Goal: Information Seeking & Learning: Learn about a topic

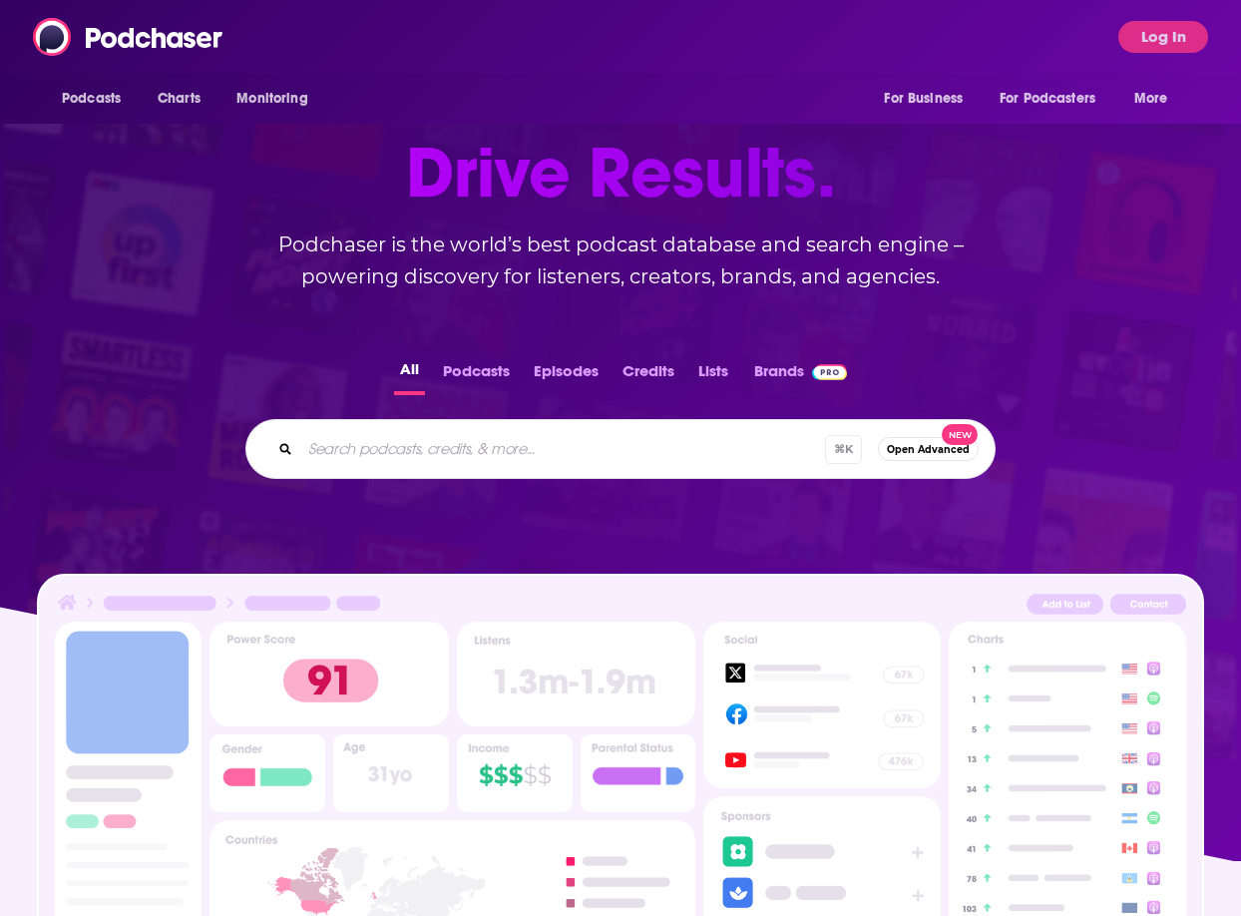
scroll to position [156, 0]
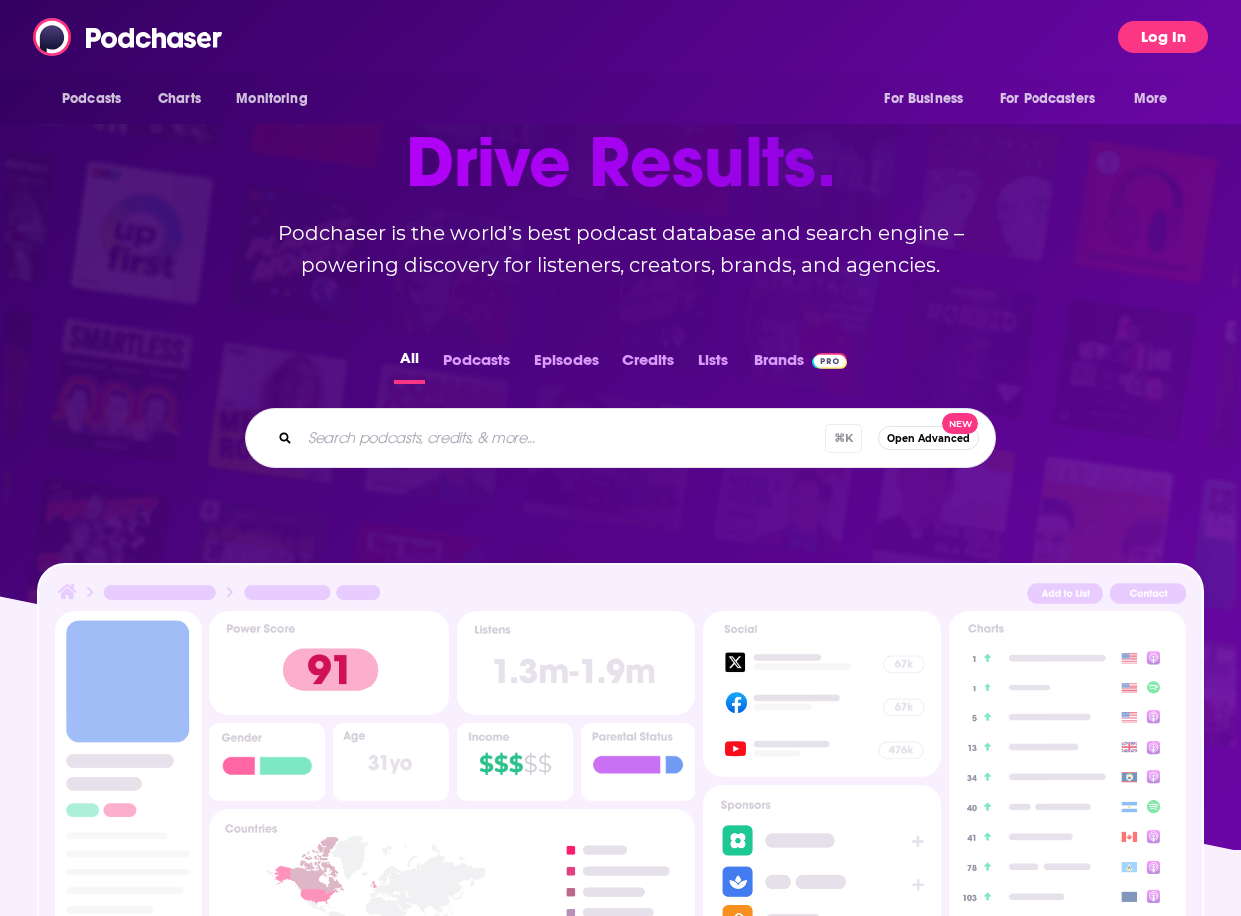
click at [1158, 49] on button "Log In" at bounding box center [1163, 37] width 90 height 32
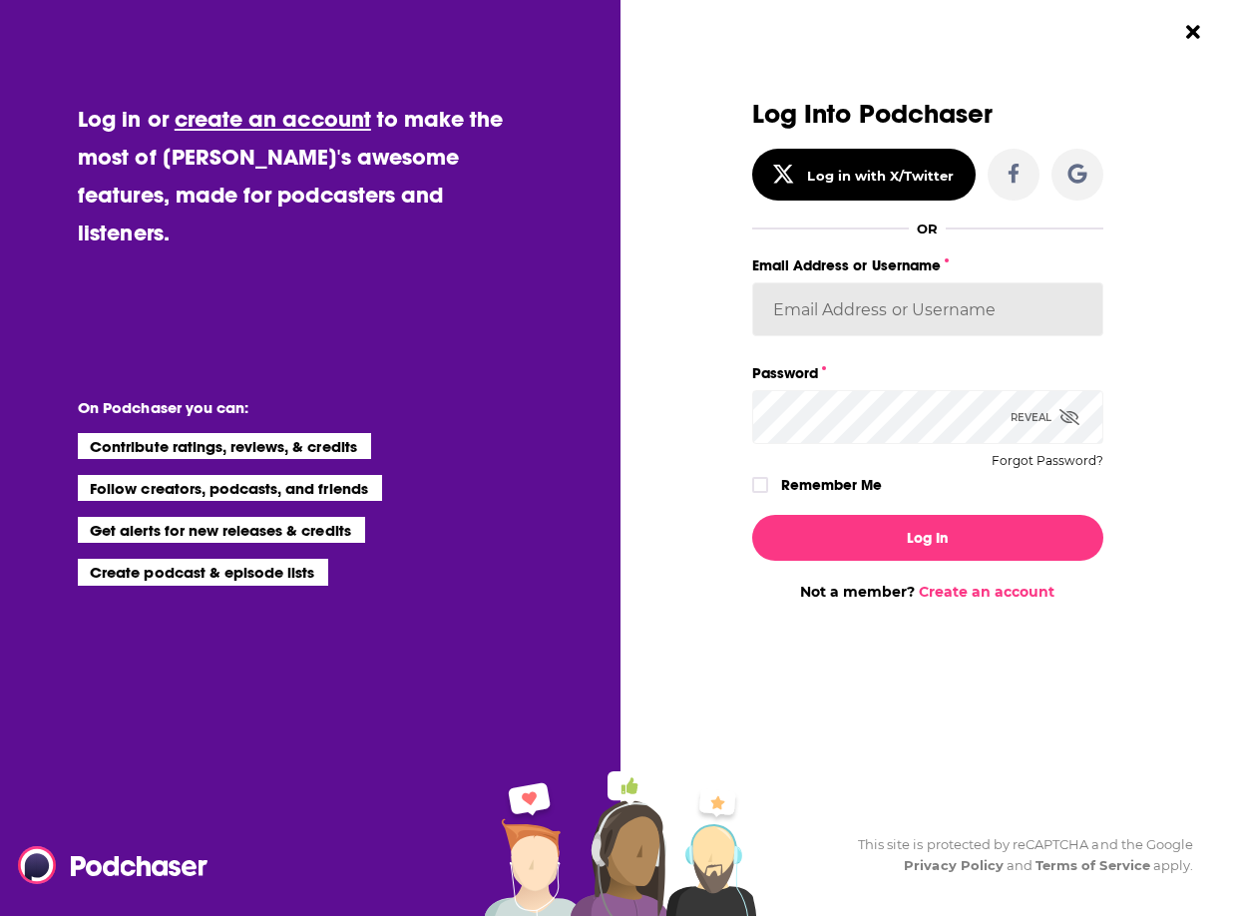
click at [857, 304] on input "Email Address or Username" at bounding box center [927, 309] width 351 height 54
type input "[EMAIL_ADDRESS][DOMAIN_NAME]"
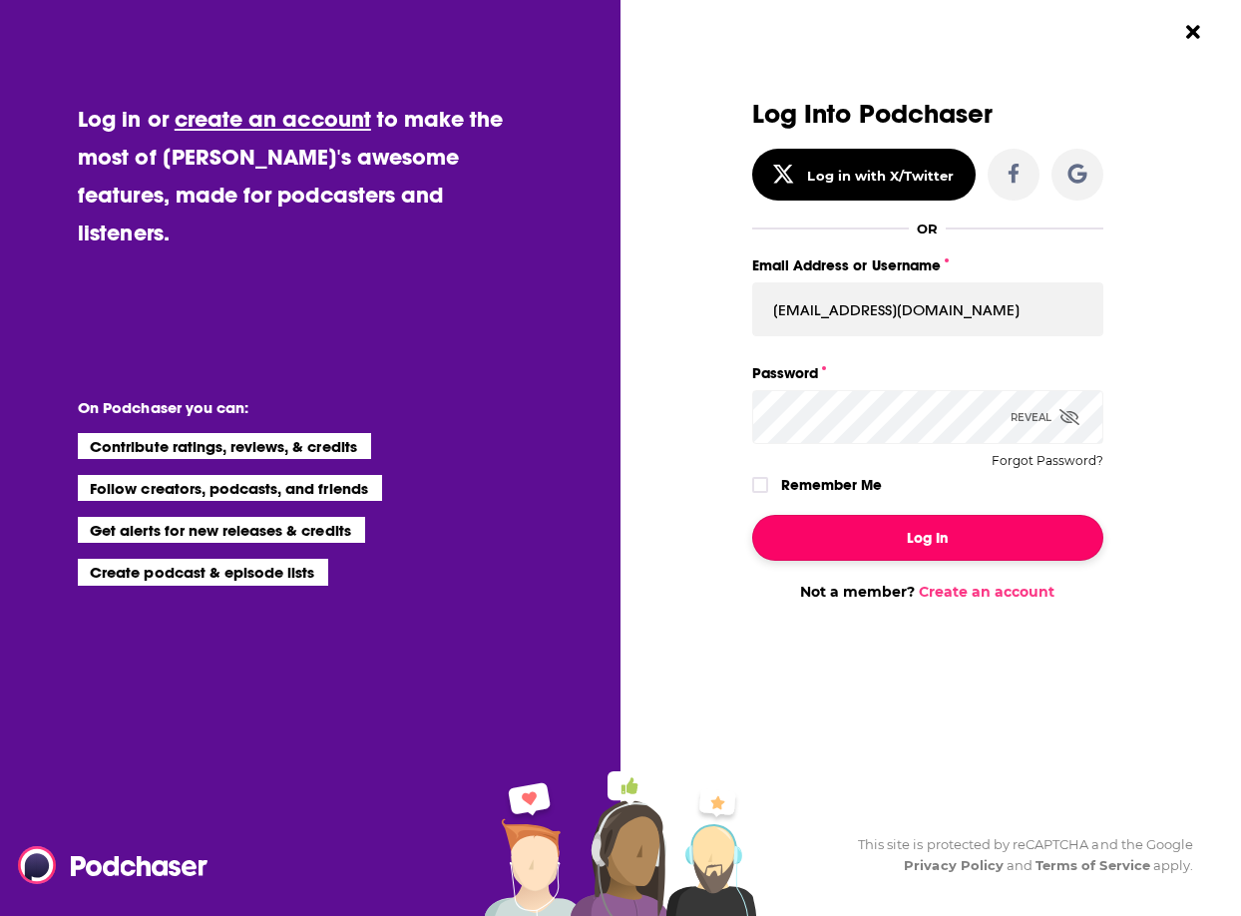
click at [878, 533] on button "Log In" at bounding box center [927, 538] width 351 height 46
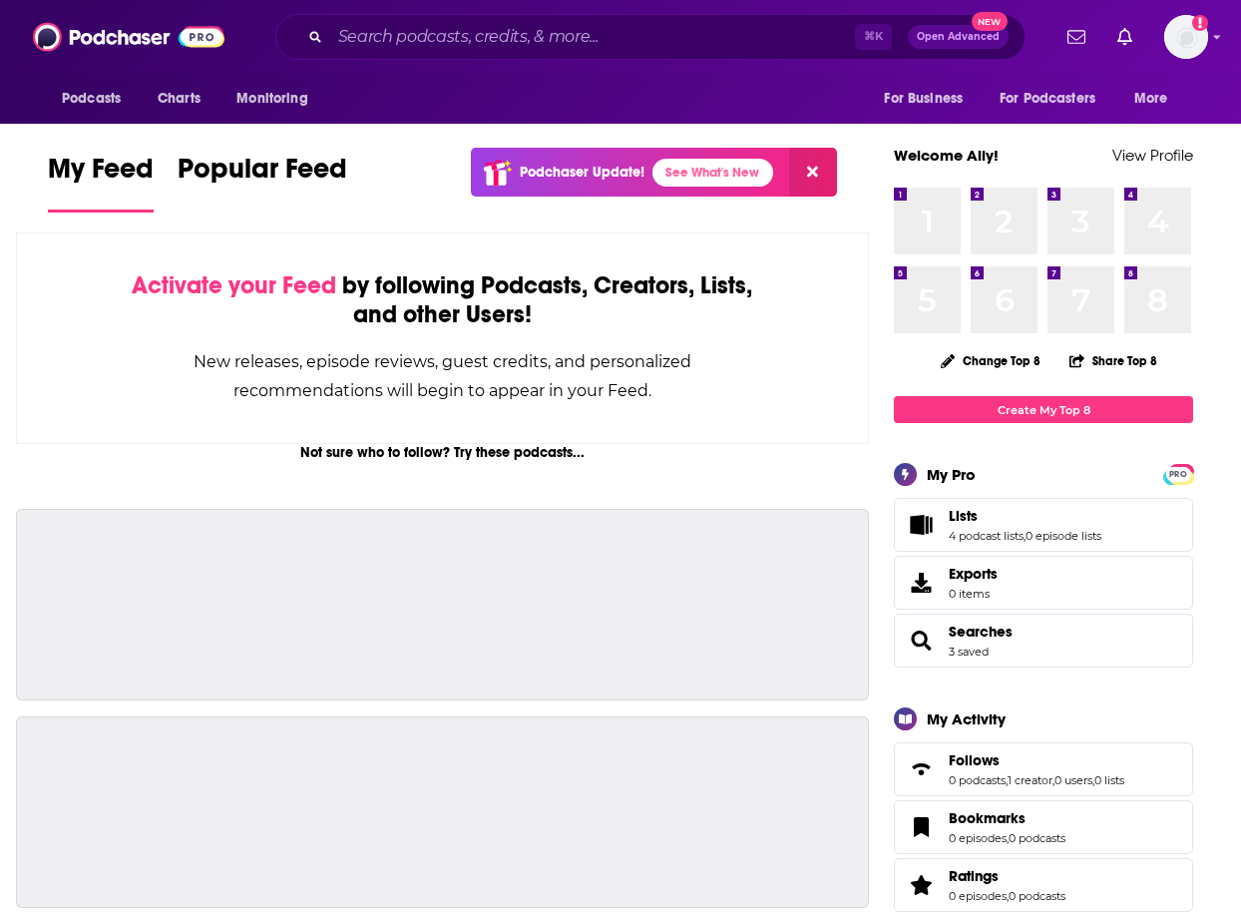
scroll to position [156, 0]
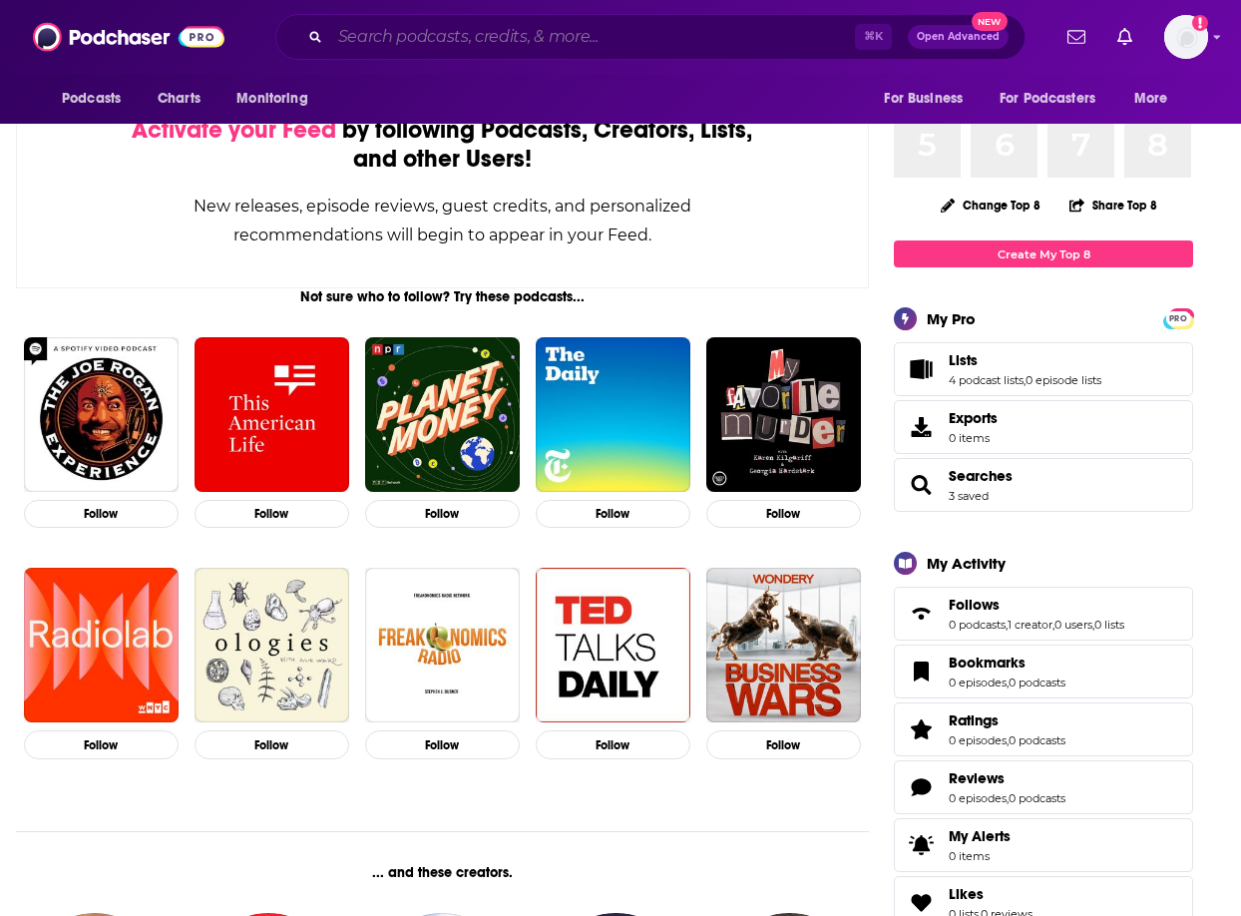
click at [397, 34] on input "Search podcasts, credits, & more..." at bounding box center [592, 37] width 525 height 32
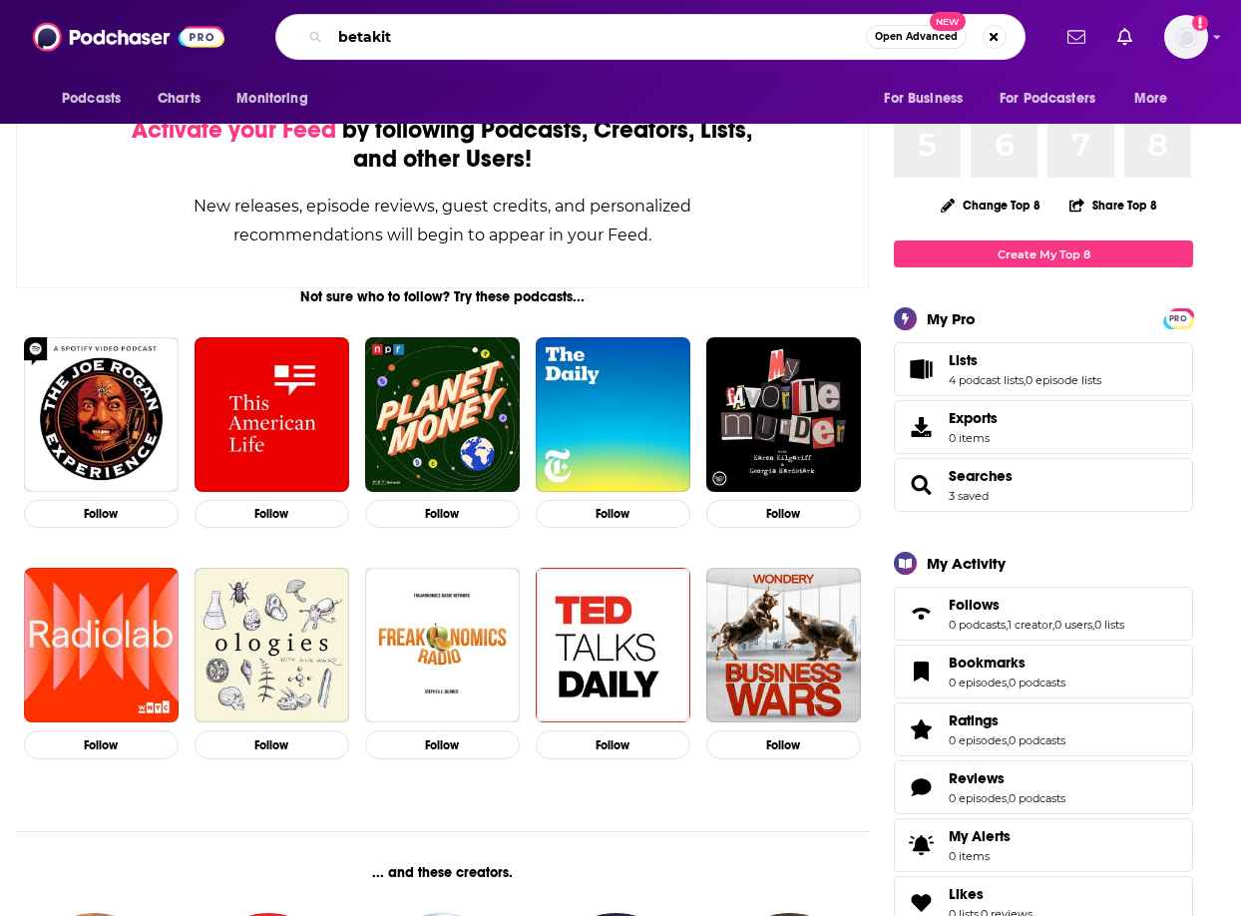
scroll to position [170, 0]
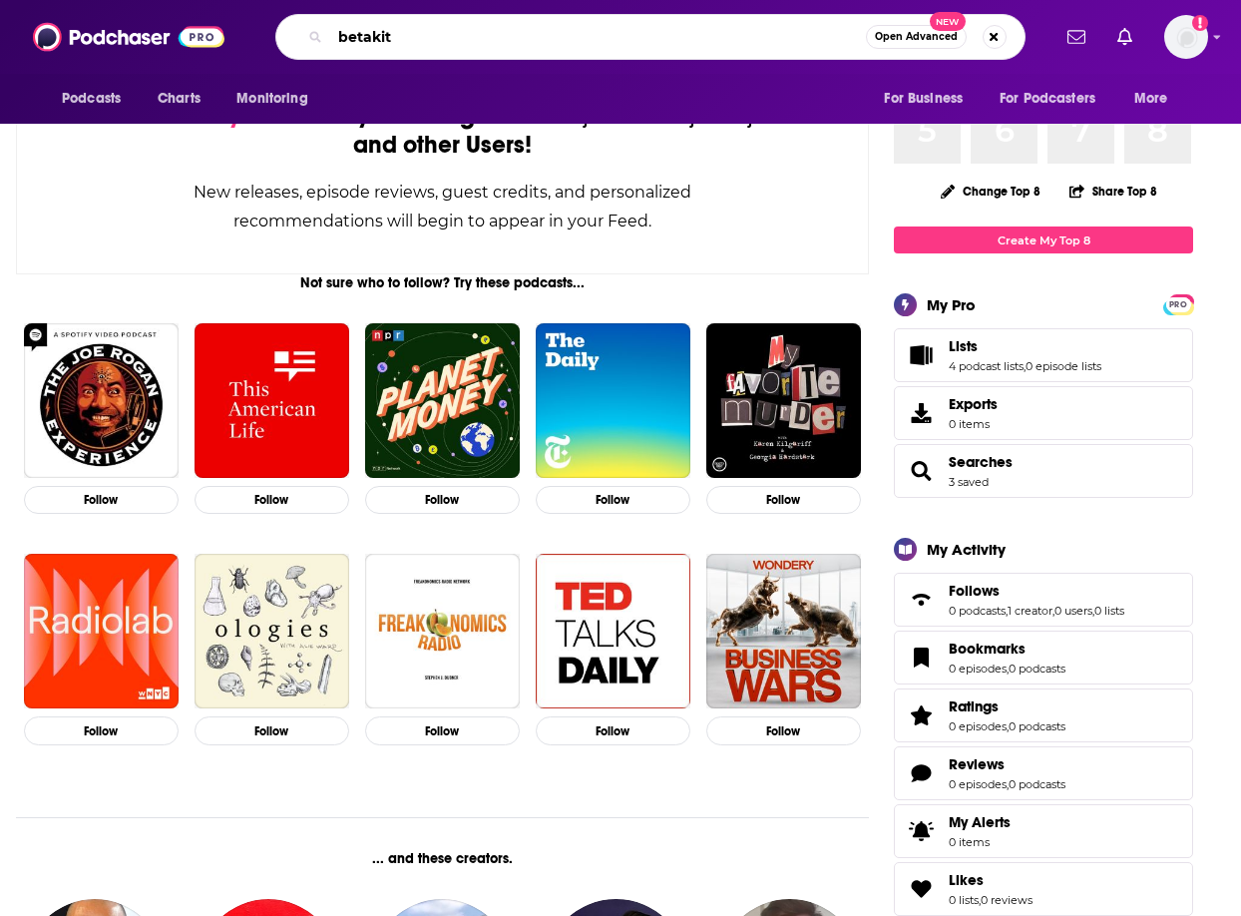
type input "betakit"
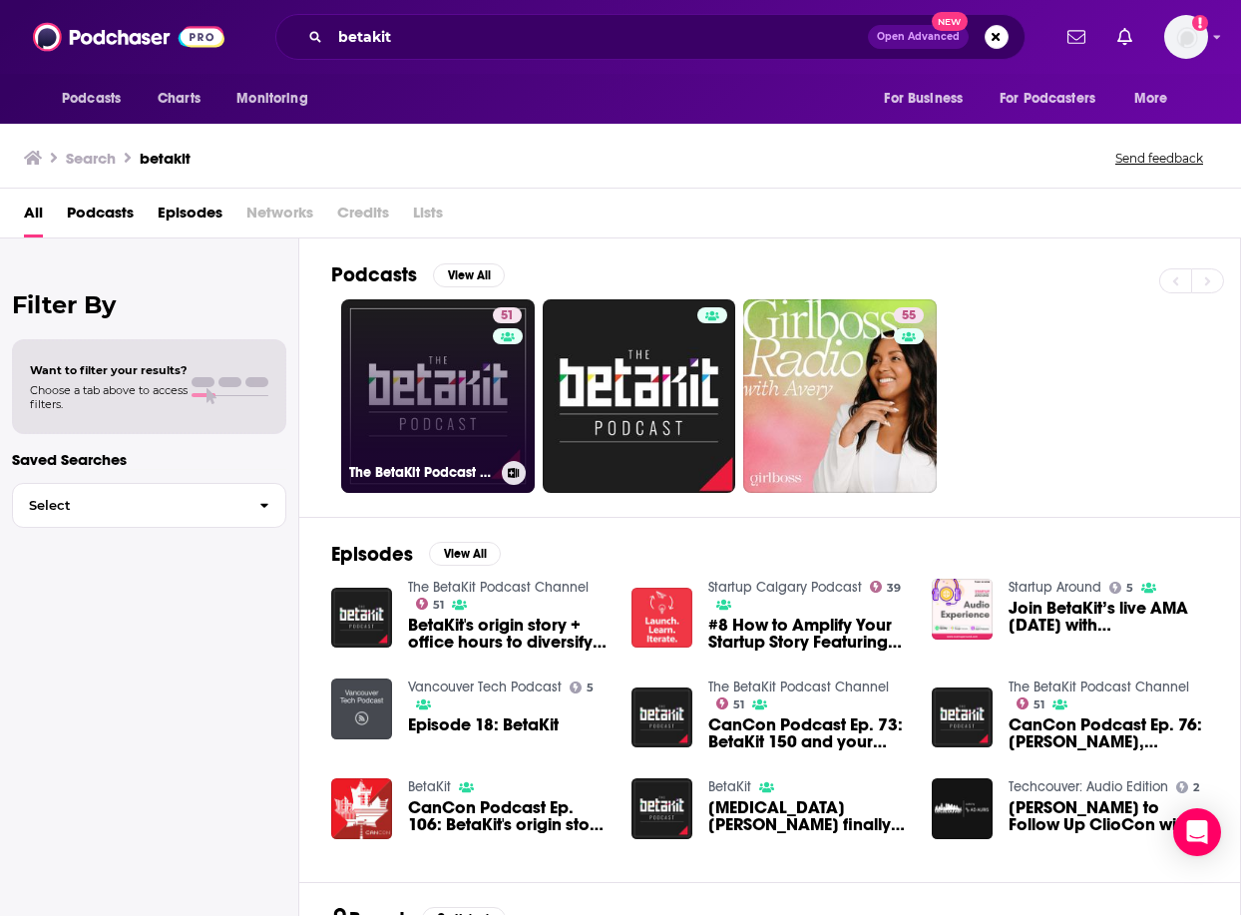
click at [416, 375] on link "51 The BetaKit Podcast Channel" at bounding box center [438, 396] width 194 height 194
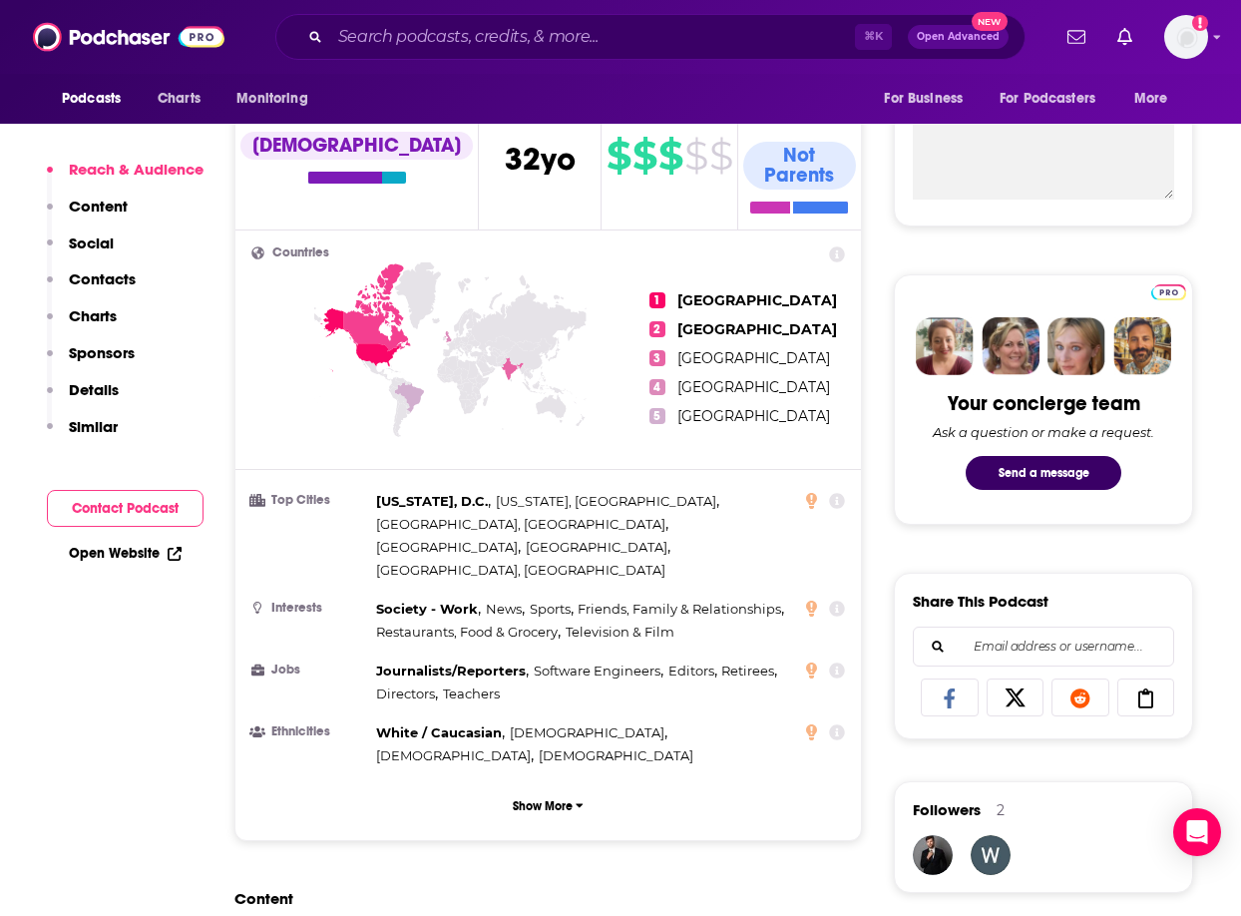
scroll to position [734, 0]
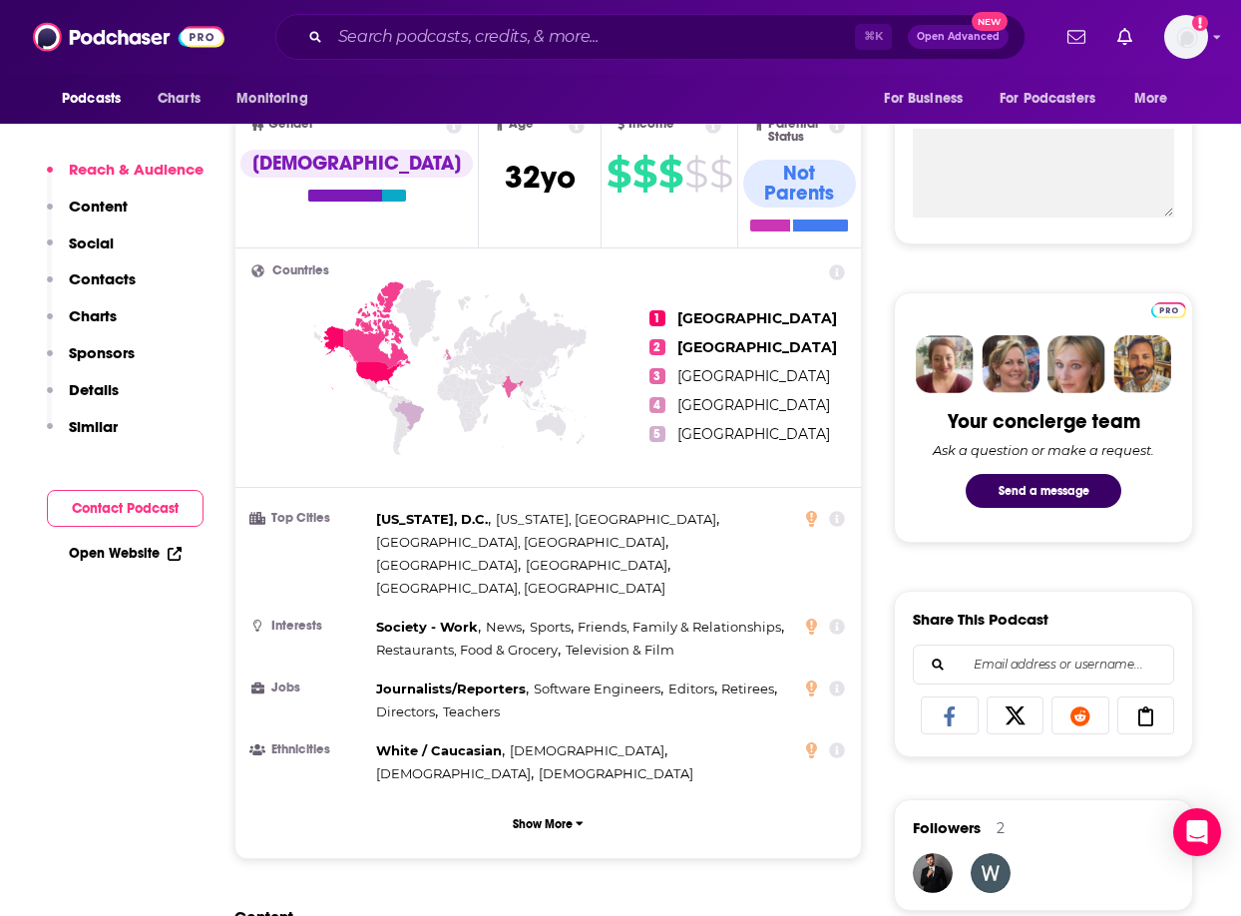
click at [391, 327] on icon at bounding box center [377, 325] width 67 height 88
